Goal: Information Seeking & Learning: Learn about a topic

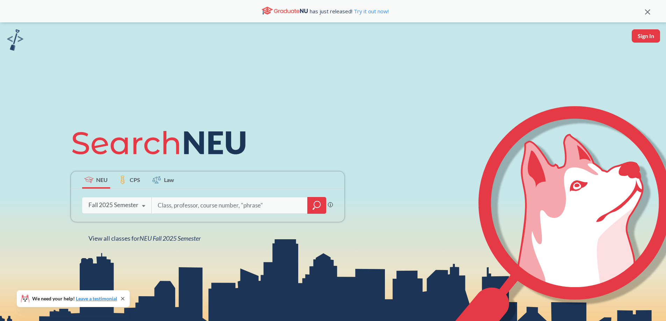
drag, startPoint x: 214, startPoint y: 211, endPoint x: 211, endPoint y: 207, distance: 5.0
click at [213, 210] on input "search" at bounding box center [229, 205] width 145 height 15
type input "phys 3600"
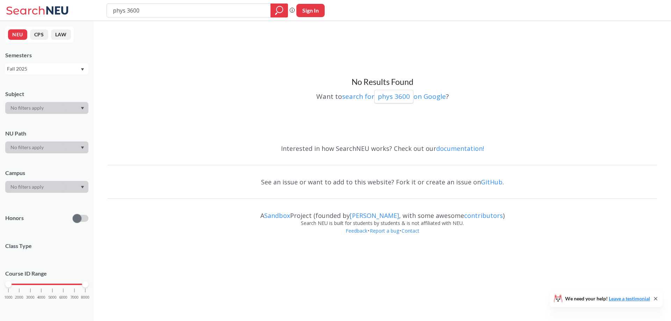
click at [39, 70] on div "Fall 2025" at bounding box center [43, 69] width 73 height 8
click at [30, 119] on span "Spring 2024" at bounding box center [23, 118] width 28 height 8
click at [148, 11] on input "phys 3600" at bounding box center [189, 11] width 154 height 12
click at [55, 71] on div "Spring 2024" at bounding box center [43, 69] width 73 height 8
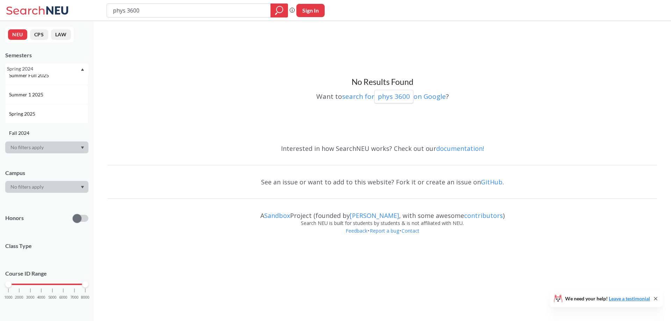
scroll to position [35, 0]
drag, startPoint x: 36, startPoint y: 121, endPoint x: 37, endPoint y: 116, distance: 5.9
click at [36, 122] on div "Spring 2025" at bounding box center [46, 125] width 83 height 19
click at [35, 65] on div "Spring 2025" at bounding box center [46, 68] width 83 height 11
click at [34, 67] on div "Spring 2025" at bounding box center [43, 69] width 73 height 8
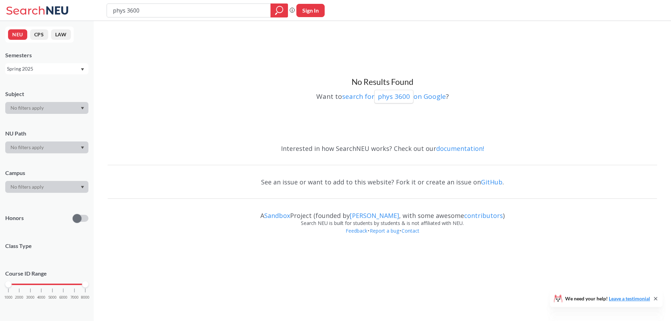
click at [34, 73] on div "Spring 2025" at bounding box center [46, 68] width 83 height 11
click at [35, 109] on span "Summer 1 2025" at bounding box center [27, 107] width 36 height 8
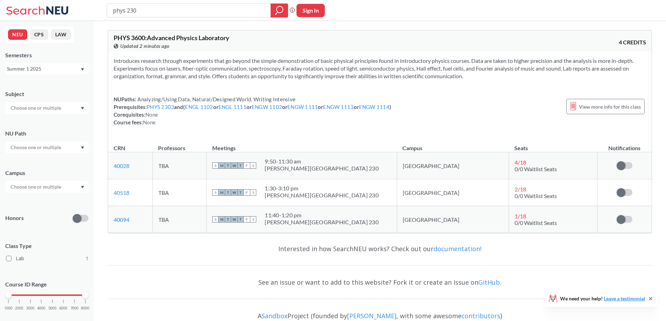
type input "phys 2303"
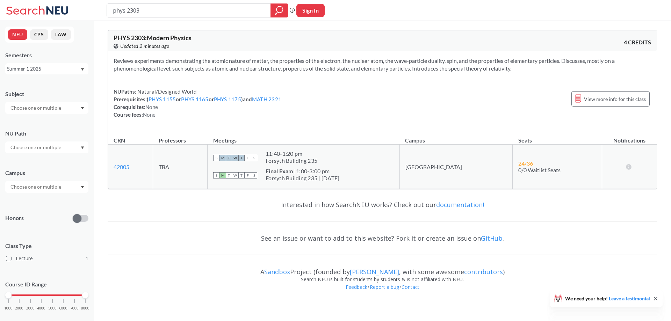
click at [29, 66] on div "Summer 1 2025" at bounding box center [46, 68] width 83 height 11
click at [34, 81] on div "Fall 2025" at bounding box center [48, 84] width 79 height 8
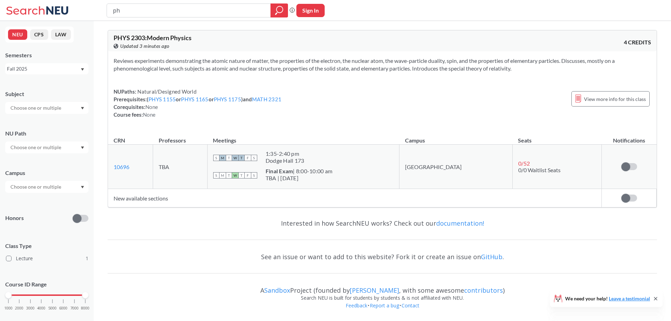
type input "p"
type input "phys 3602"
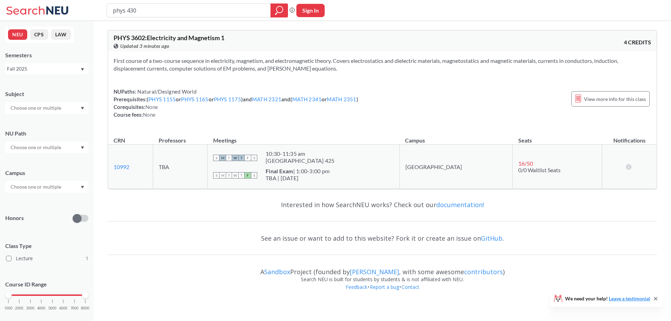
type input "phys 4305"
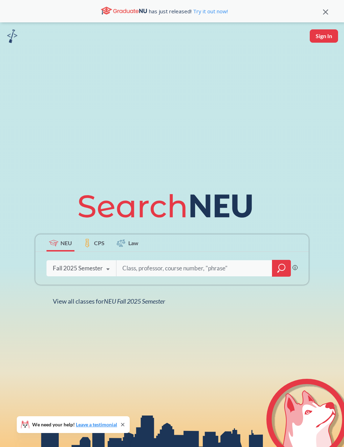
click at [108, 267] on icon at bounding box center [107, 269] width 13 height 20
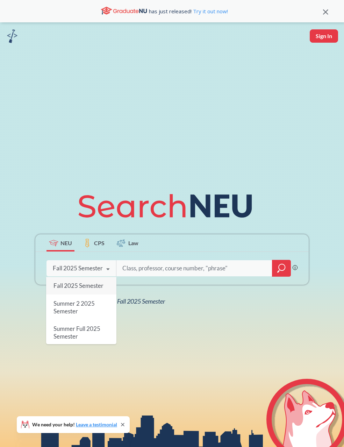
click at [78, 348] on div "Summer 1 2025 Semester" at bounding box center [81, 357] width 70 height 25
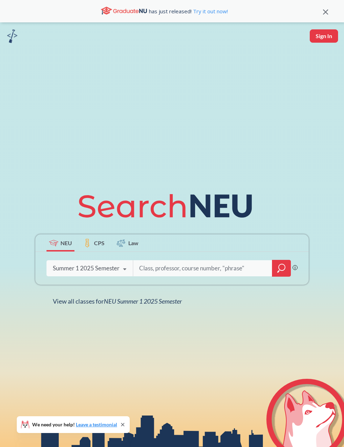
click at [166, 263] on input "search" at bounding box center [202, 268] width 129 height 15
type input "econ 1115"
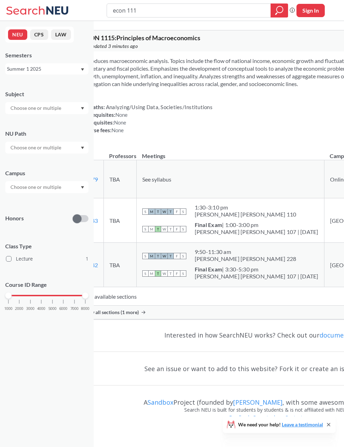
type input "econ 1116"
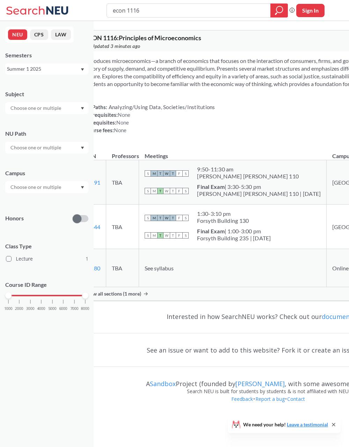
drag, startPoint x: 147, startPoint y: 7, endPoint x: 98, endPoint y: 10, distance: 49.5
click at [98, 10] on div "econ 1116 Phrase search guarantees the exact search appears in the results. Ex.…" at bounding box center [174, 10] width 349 height 21
